Goal: Task Accomplishment & Management: Manage account settings

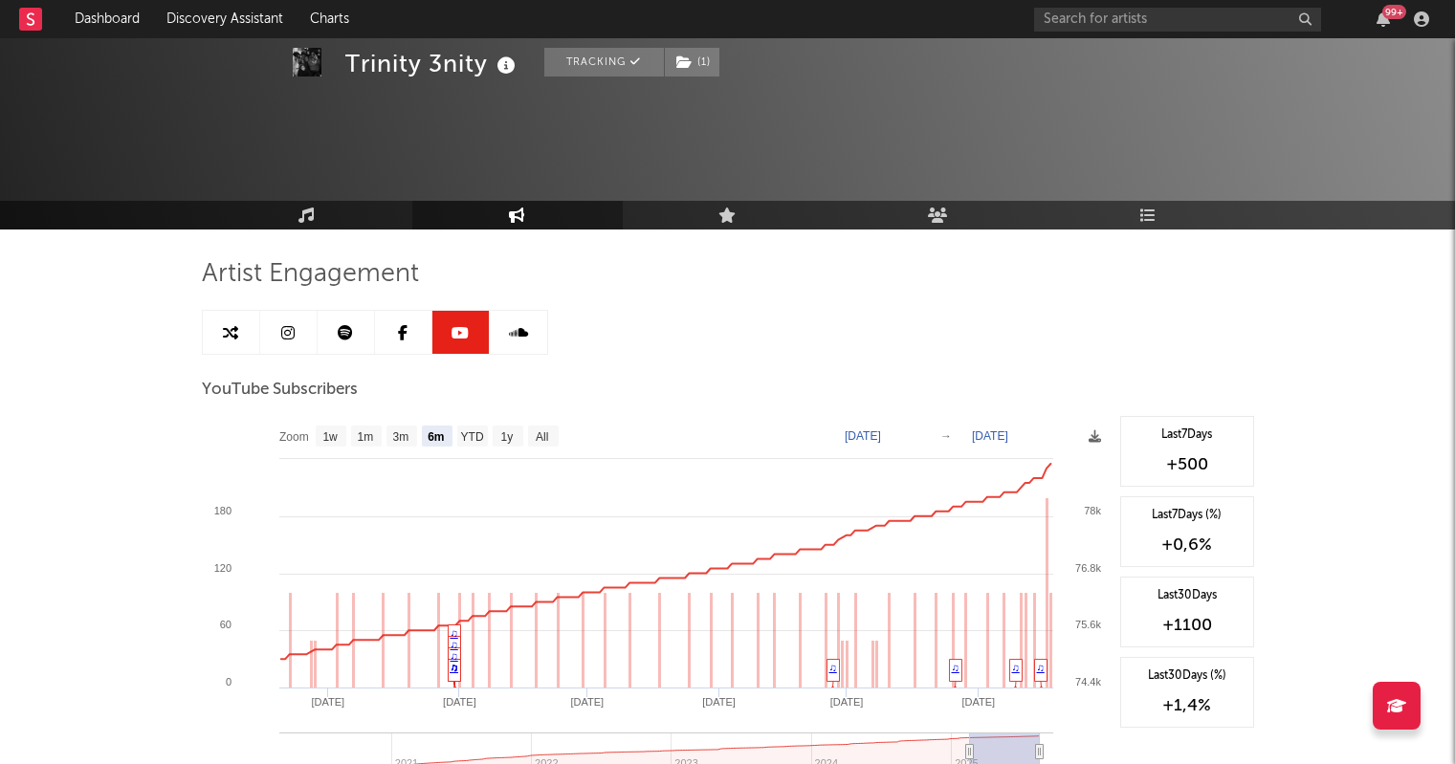
select select "6m"
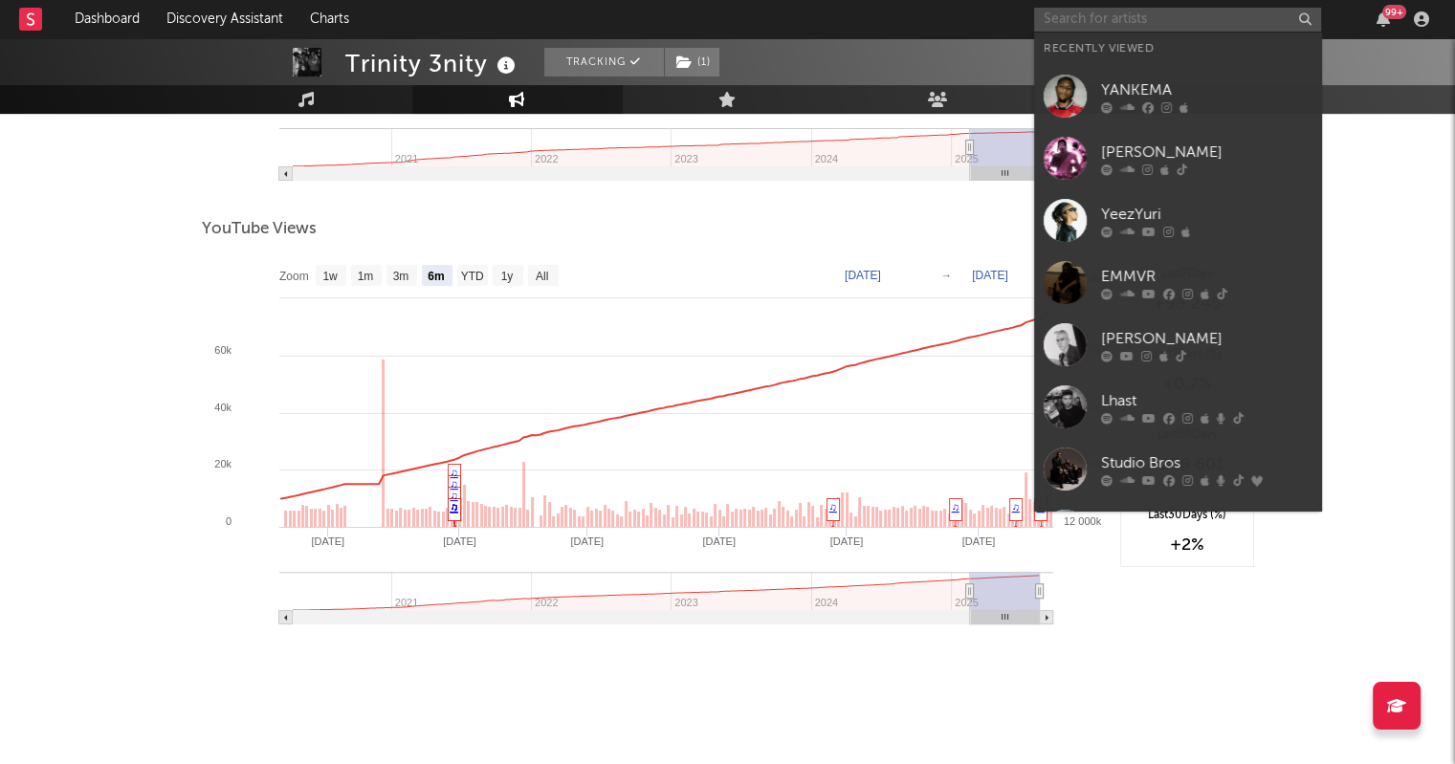
click at [1155, 24] on input "text" at bounding box center [1177, 20] width 287 height 24
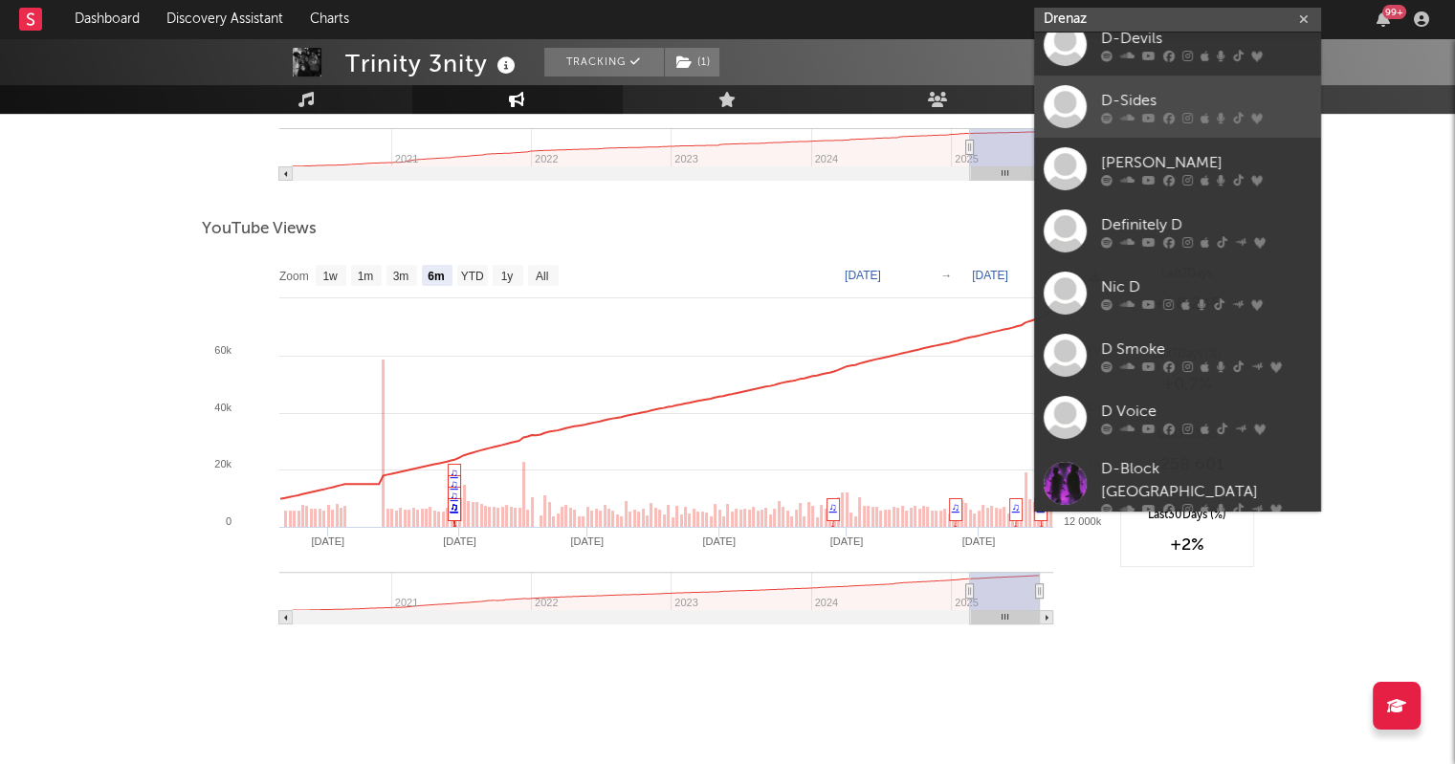
scroll to position [0, 0]
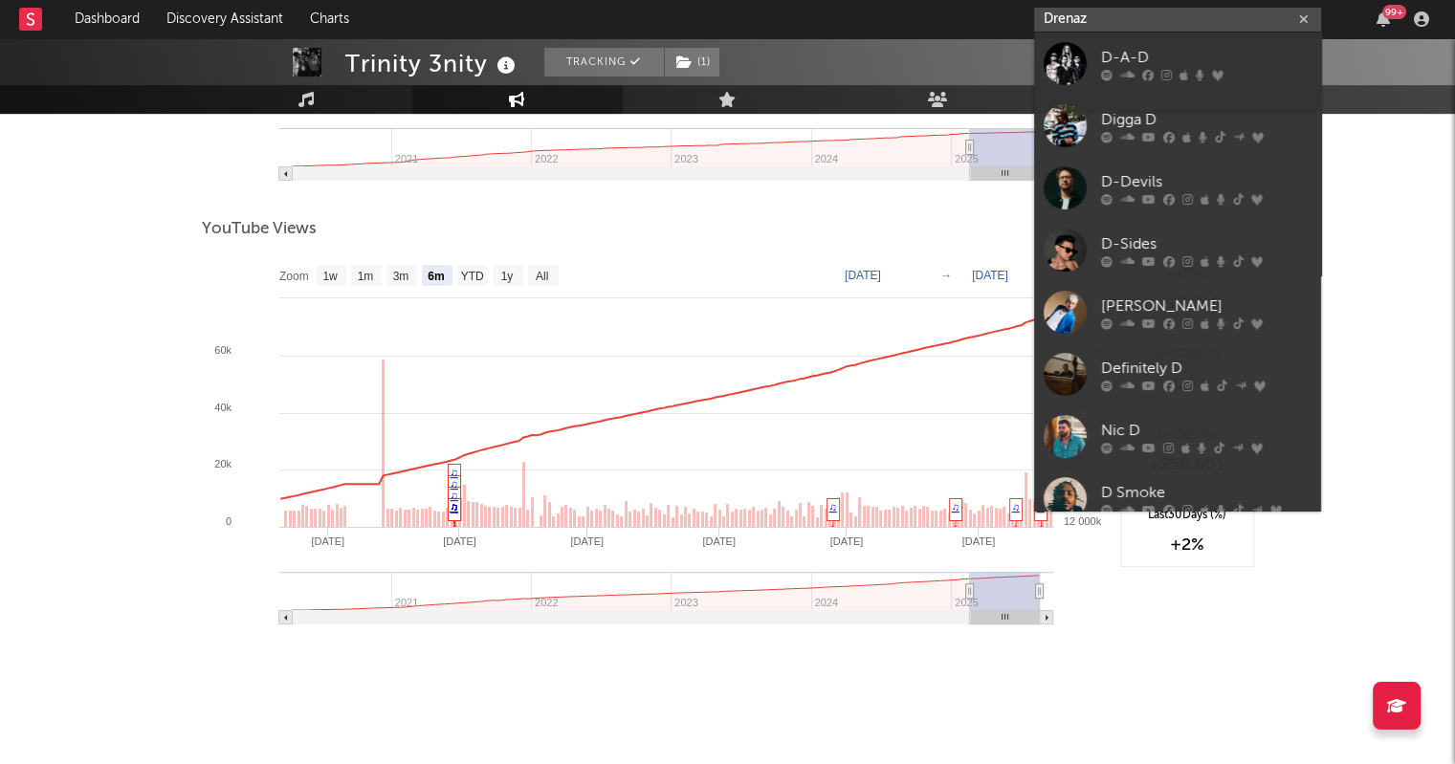
click at [1068, 21] on input "Drenaz" at bounding box center [1177, 20] width 287 height 24
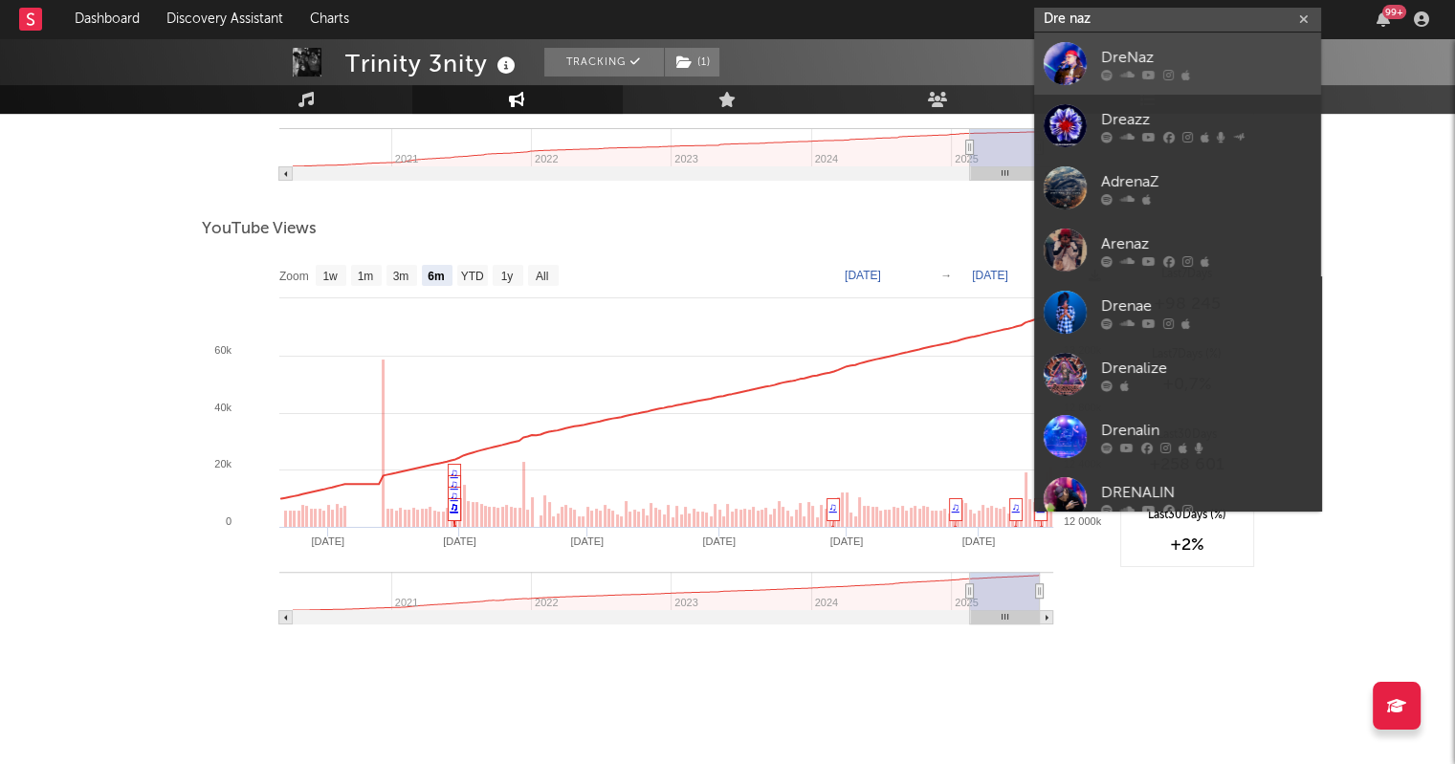
type input "Dre naz"
click at [1147, 69] on icon at bounding box center [1148, 74] width 13 height 11
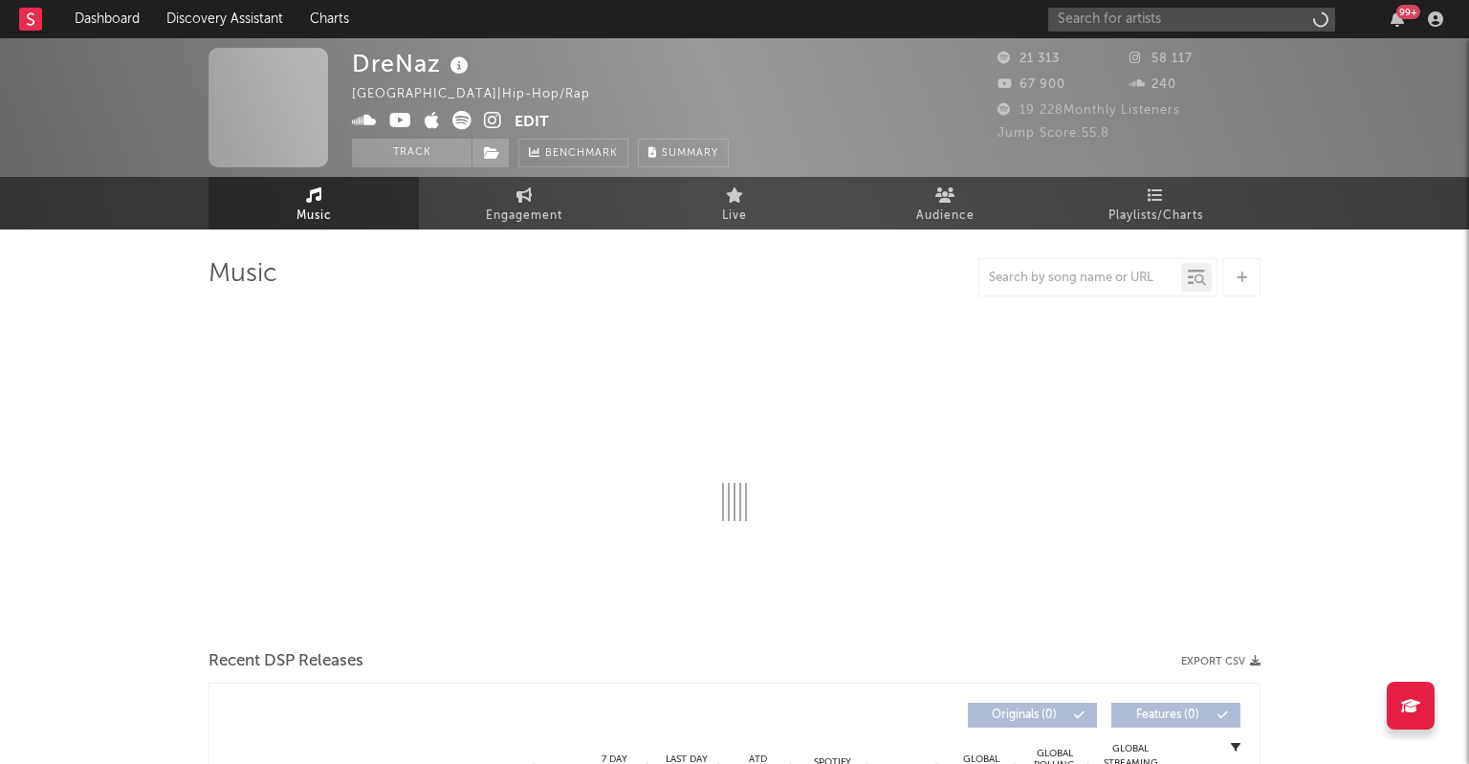
select select "6m"
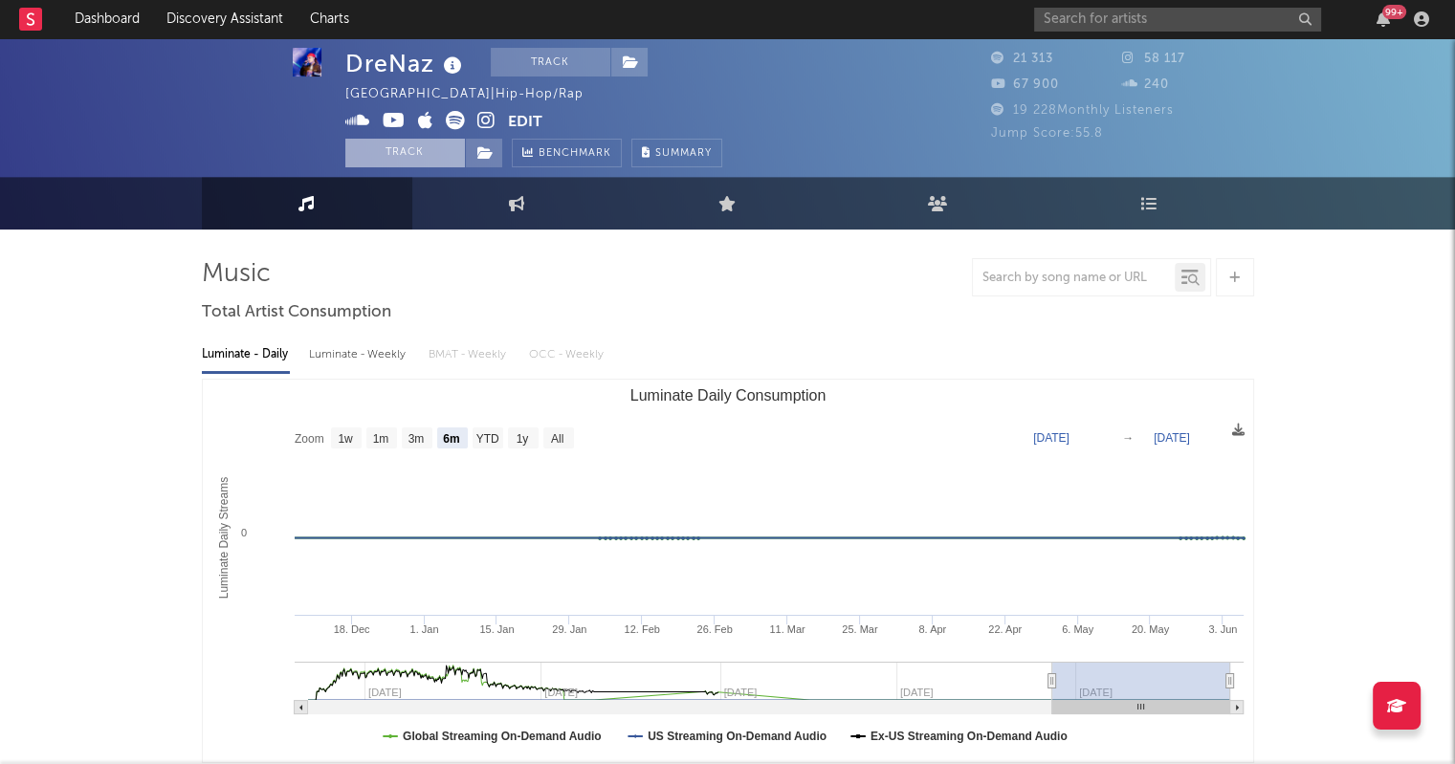
click at [398, 153] on button "Track" at bounding box center [405, 153] width 120 height 29
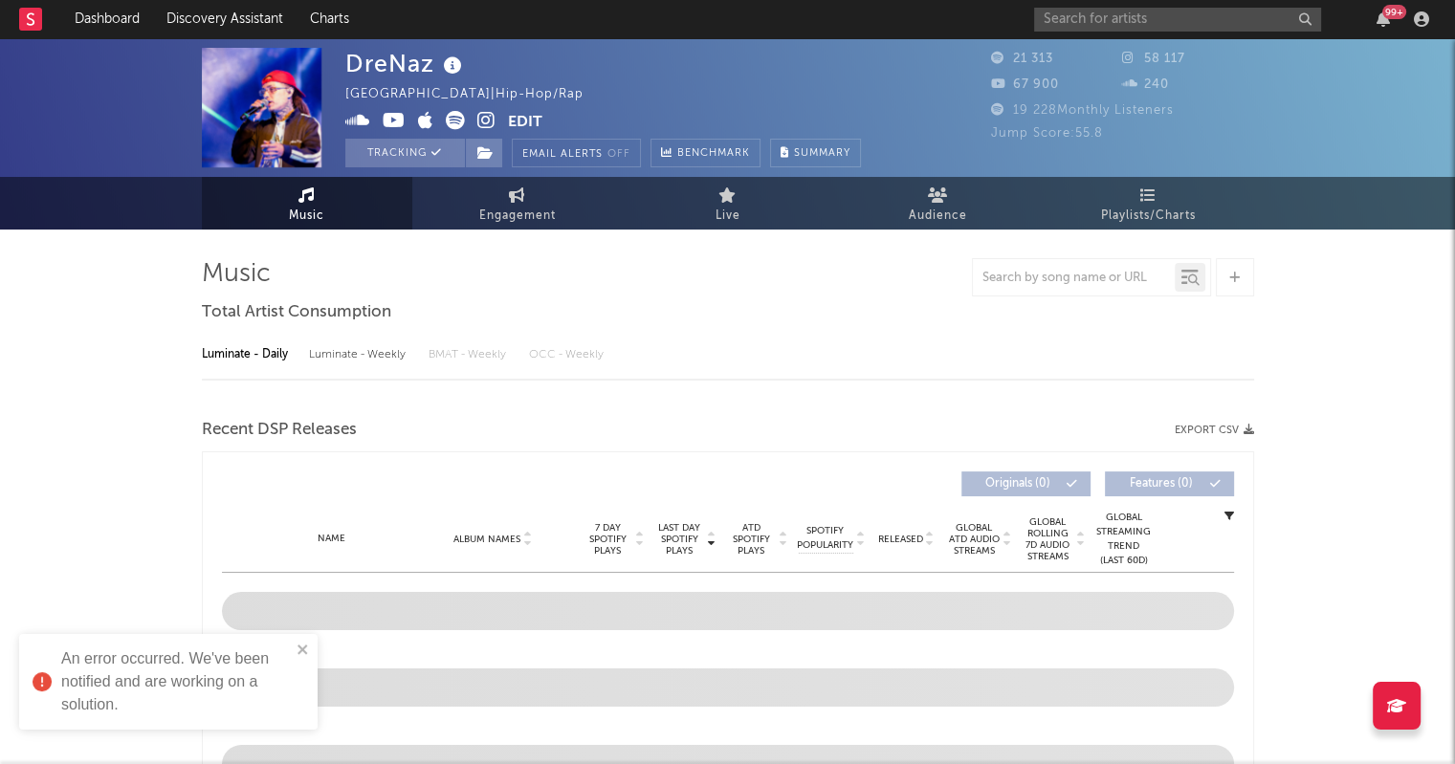
select select "6m"
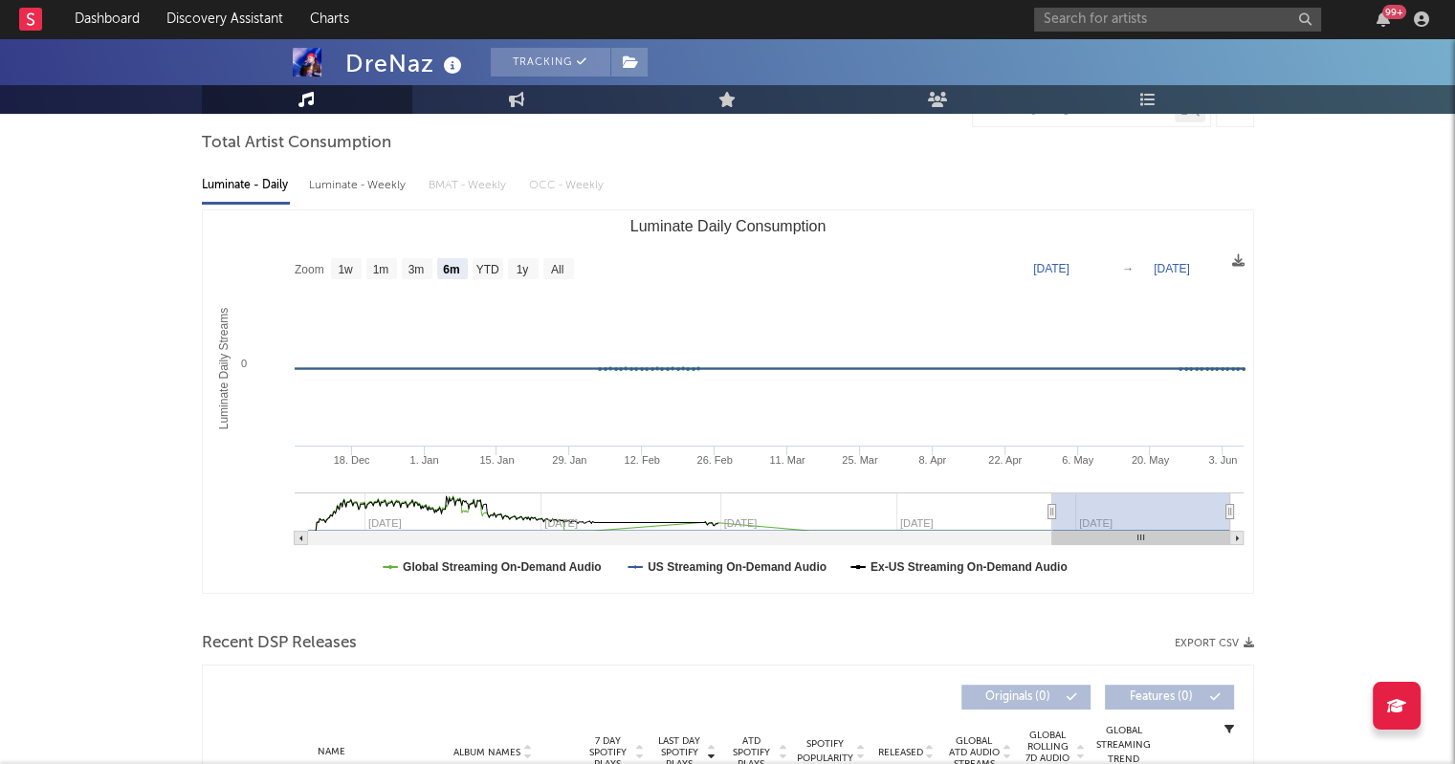
scroll to position [44, 0]
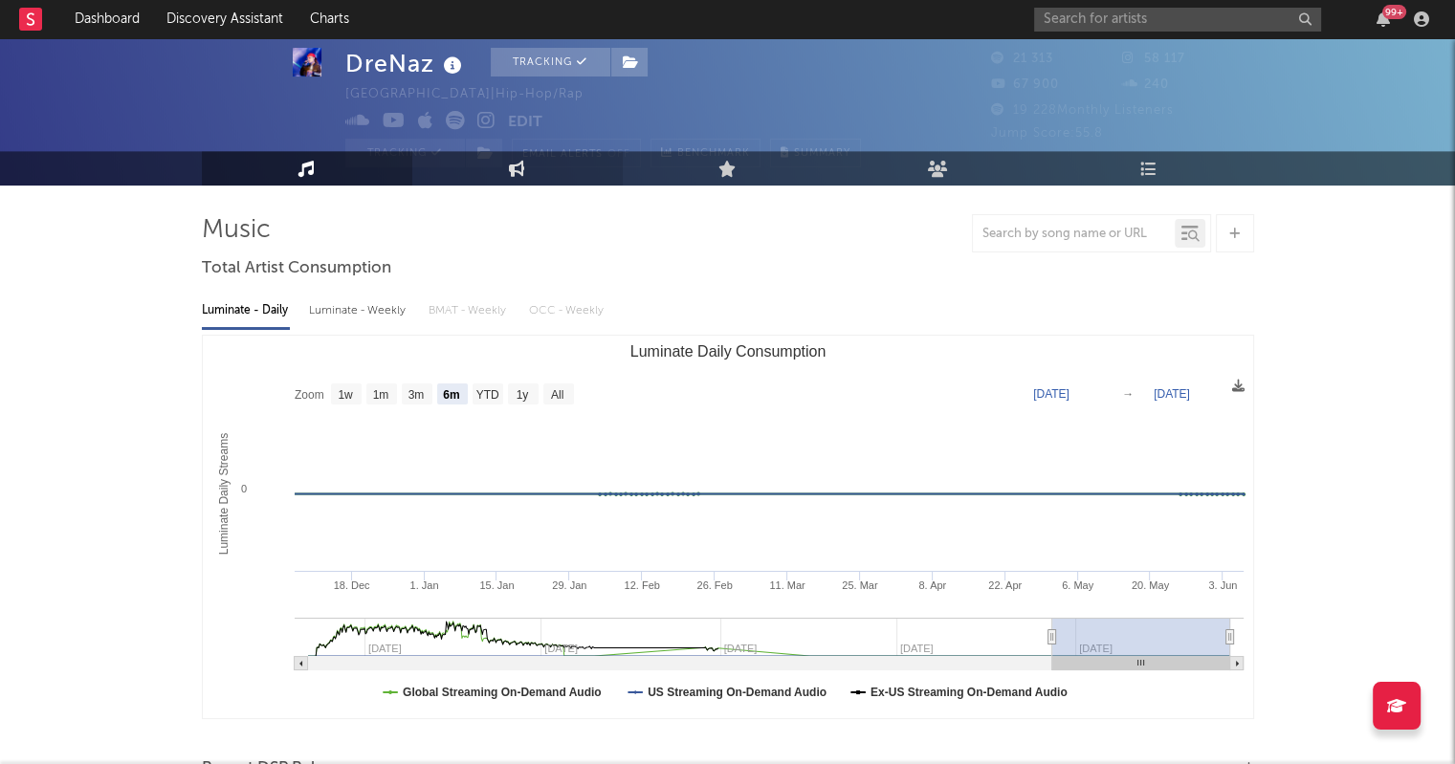
click at [528, 161] on link "Engagement" at bounding box center [517, 168] width 210 height 34
select select "1w"
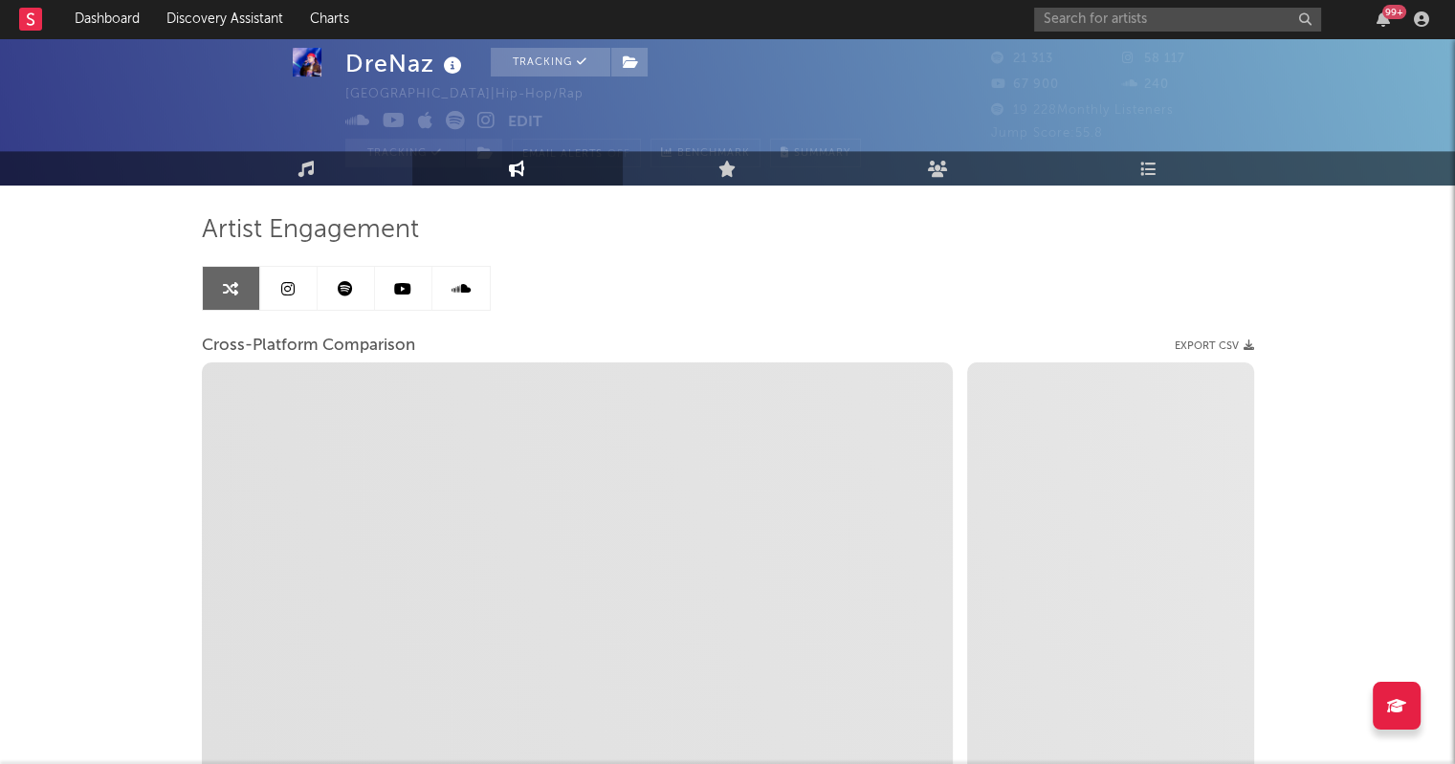
click at [276, 298] on link at bounding box center [288, 288] width 57 height 43
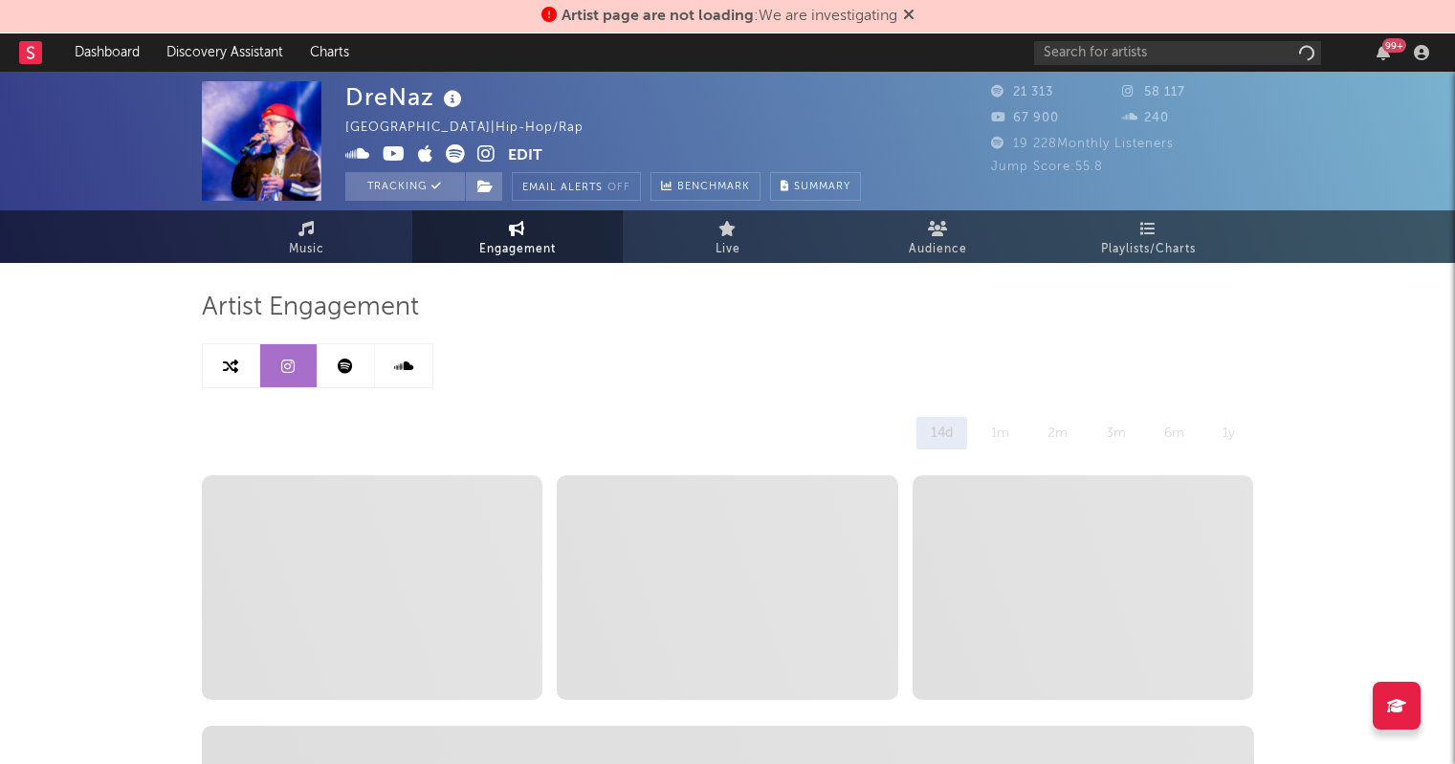
select select "6m"
